Goal: Check status: Check status

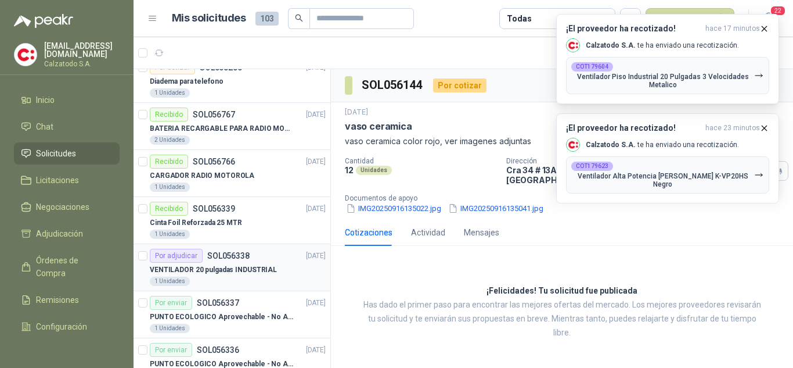
scroll to position [116, 0]
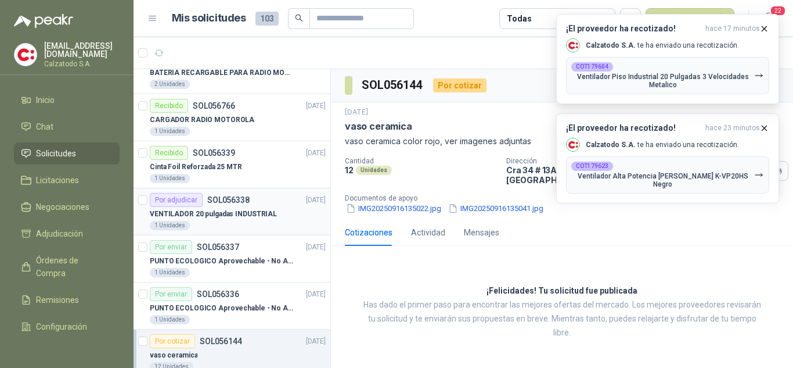
click at [212, 208] on p "VENTILADOR 20 pulgadas INDUSTRIAL" at bounding box center [213, 213] width 127 height 11
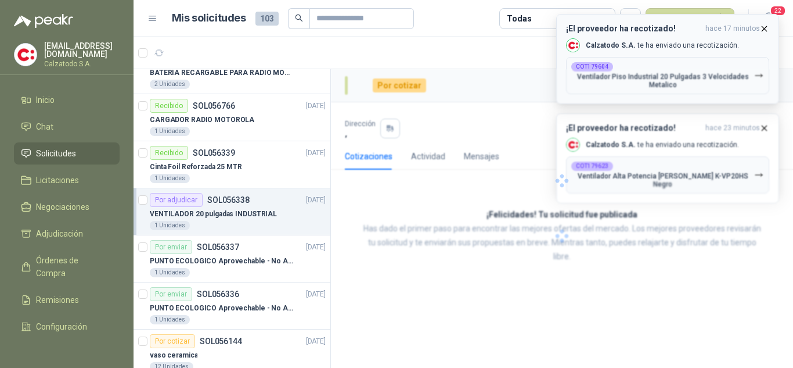
click at [765, 23] on button "¡El proveedor ha recotizado! hace 17 minutos Calzatodo S.A. te ha enviado una r…" at bounding box center [667, 59] width 223 height 90
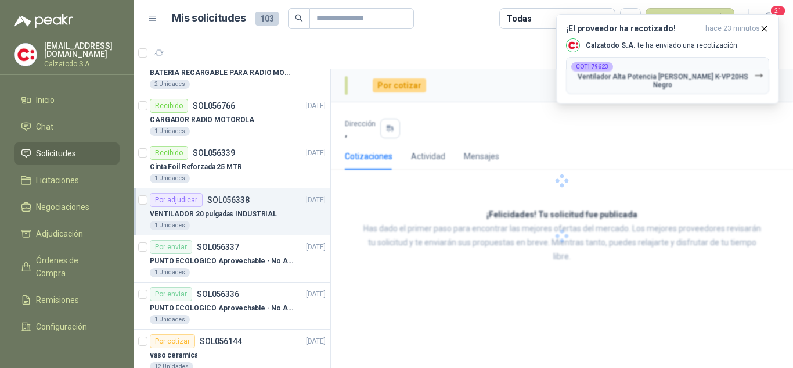
click at [765, 23] on button "¡El proveedor ha recotizado! hace 23 minutos Calzatodo S.A. te ha enviado una r…" at bounding box center [667, 59] width 223 height 90
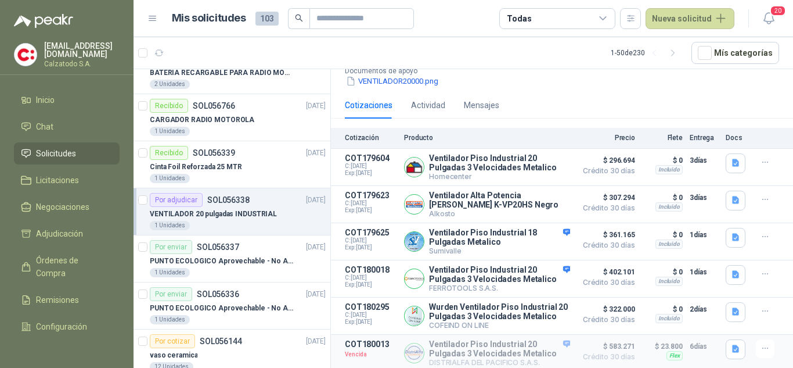
scroll to position [134, 0]
click at [542, 159] on button "Detalles" at bounding box center [543, 167] width 55 height 16
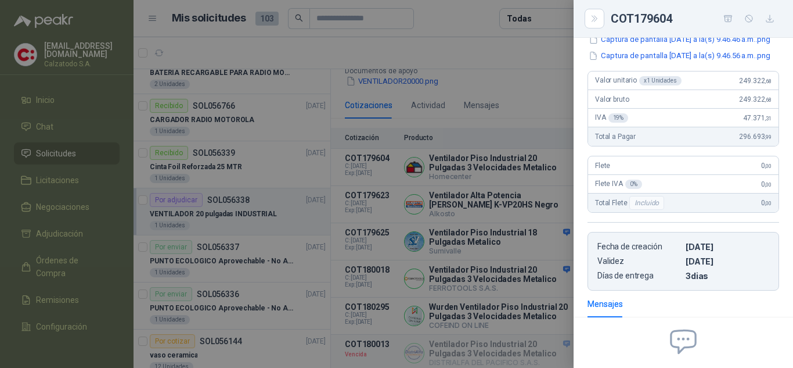
scroll to position [0, 0]
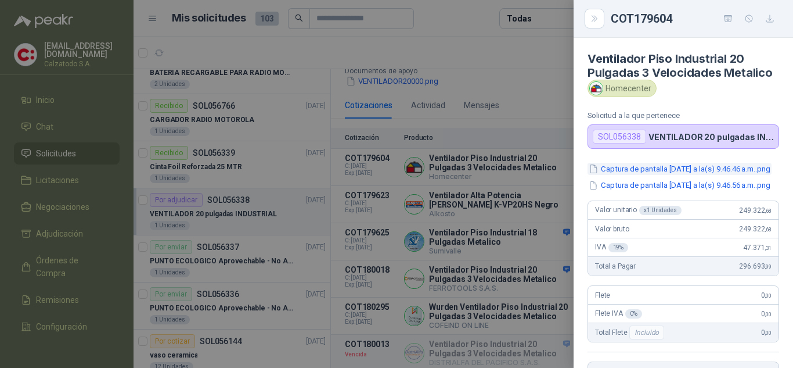
click at [676, 175] on button "Captura de pantalla [DATE] a la(s) 9.46.46 a.m..png" at bounding box center [680, 169] width 184 height 12
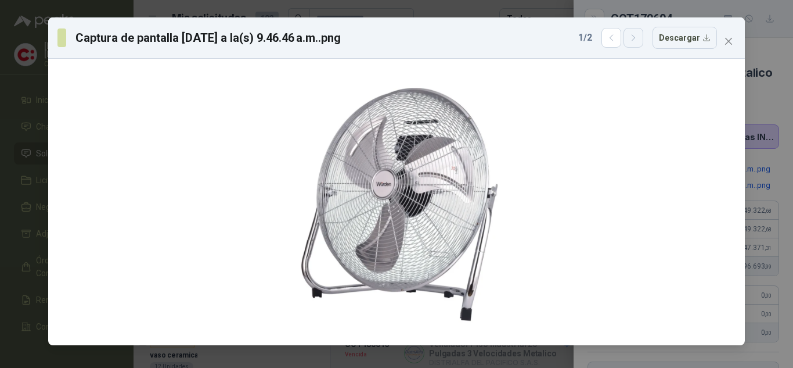
click at [630, 35] on button "button" at bounding box center [634, 38] width 20 height 20
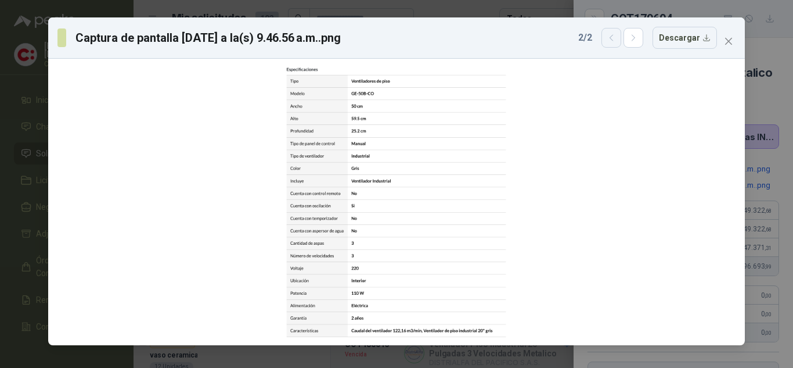
click at [610, 40] on icon "button" at bounding box center [612, 38] width 10 height 10
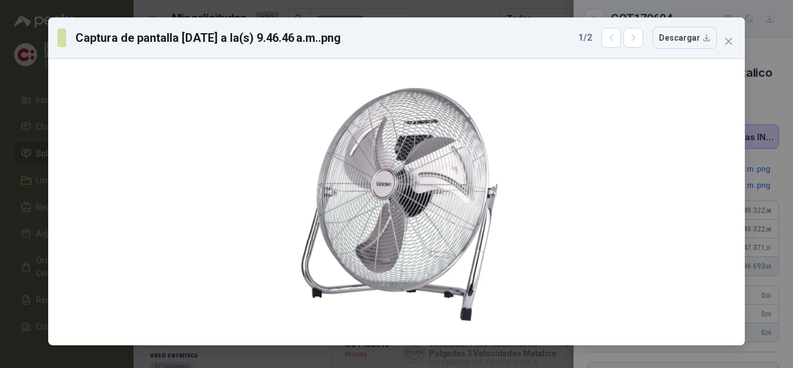
click at [729, 41] on icon "close" at bounding box center [728, 41] width 7 height 7
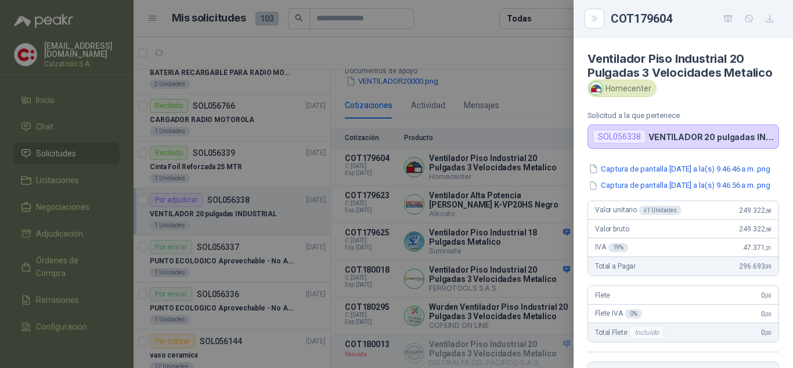
click at [538, 63] on div at bounding box center [396, 184] width 793 height 368
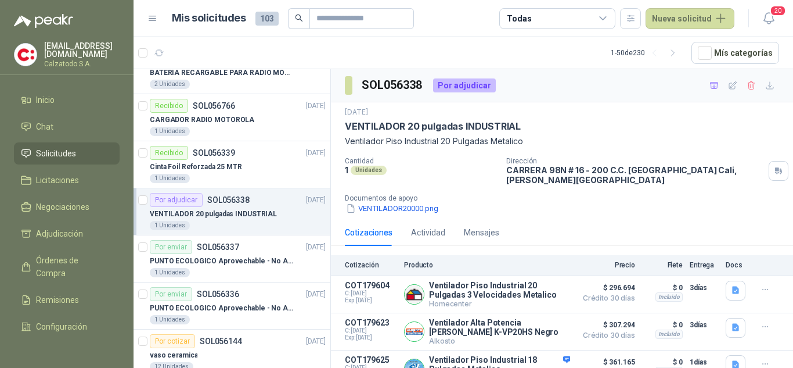
scroll to position [116, 0]
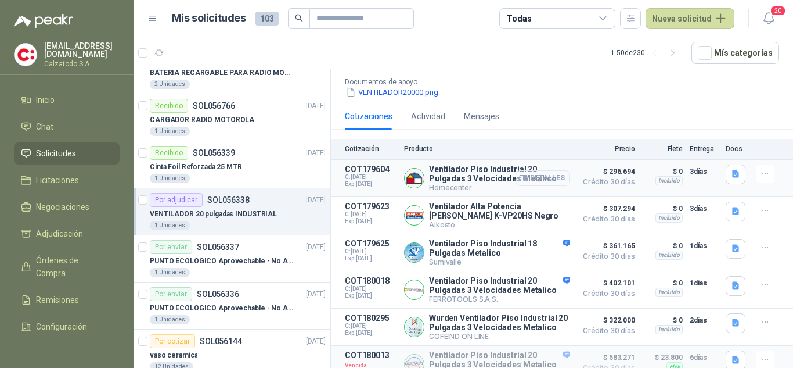
click at [545, 176] on button "Detalles" at bounding box center [543, 178] width 55 height 16
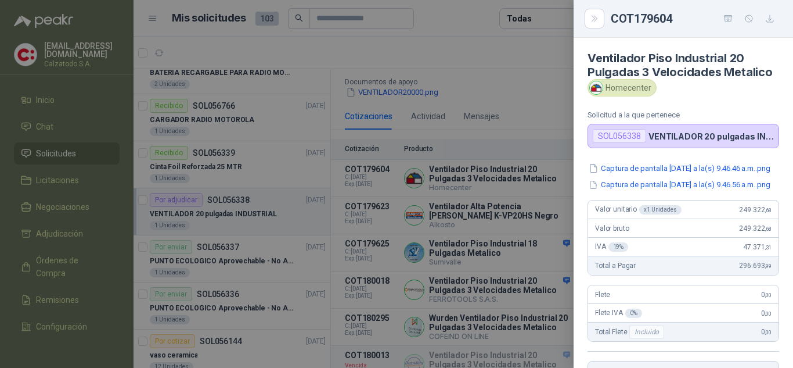
scroll to position [0, 0]
click at [668, 175] on button "Captura de pantalla [DATE] a la(s) 9.46.46 a.m..png" at bounding box center [680, 169] width 184 height 12
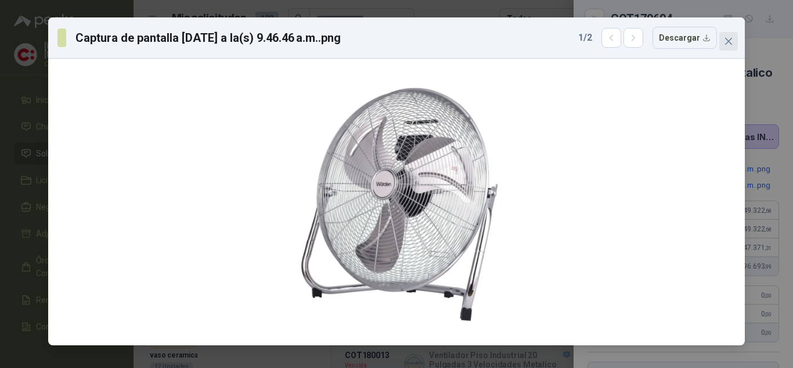
click at [734, 39] on span "Close" at bounding box center [728, 41] width 19 height 9
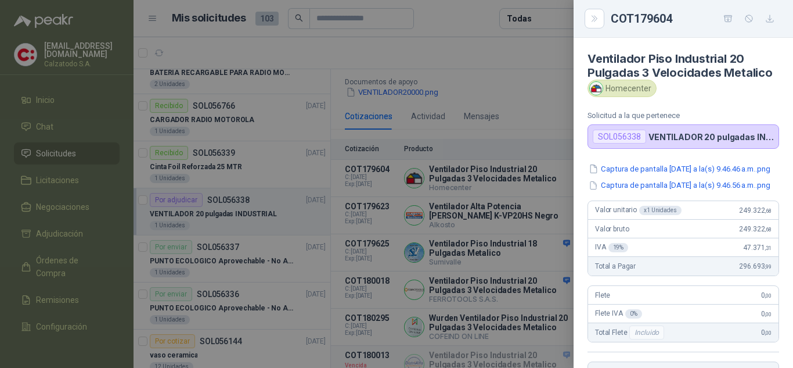
click at [519, 100] on div at bounding box center [396, 184] width 793 height 368
